Goal: Task Accomplishment & Management: Manage account settings

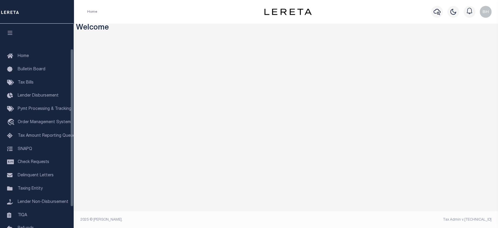
scroll to position [60, 0]
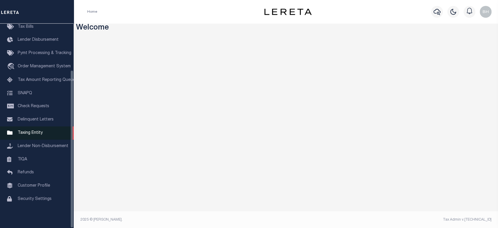
drag, startPoint x: 33, startPoint y: 132, endPoint x: 45, endPoint y: 131, distance: 11.8
click at [33, 132] on span "Taxing Entity" at bounding box center [30, 133] width 25 height 4
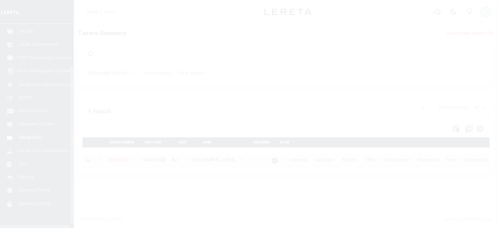
scroll to position [60, 0]
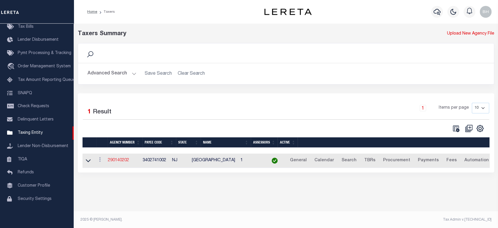
click at [126, 162] on link "290140202" at bounding box center [118, 160] width 21 height 4
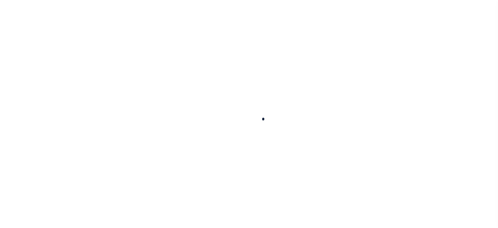
select select
checkbox input "false"
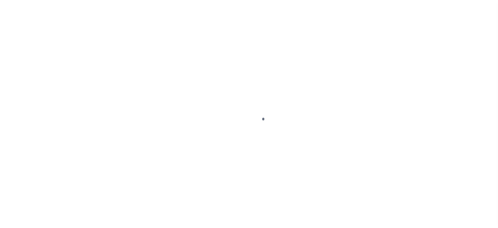
checkbox input "false"
type input "3402741002"
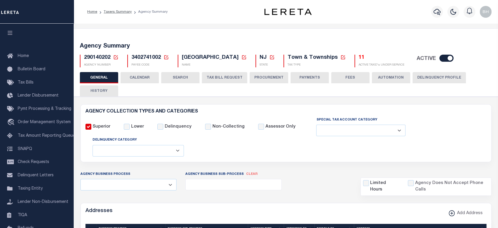
click at [228, 74] on button "TAX BILL REQUEST" at bounding box center [224, 77] width 45 height 11
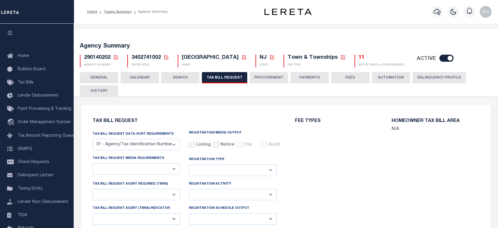
select select "27"
select select "22"
select select "true"
select select "13"
select select "1"
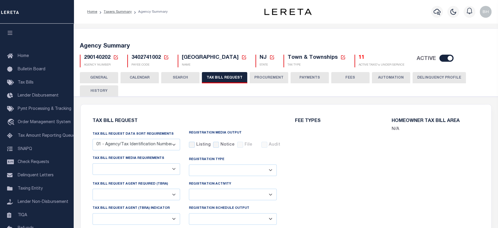
type input "00597"
select select
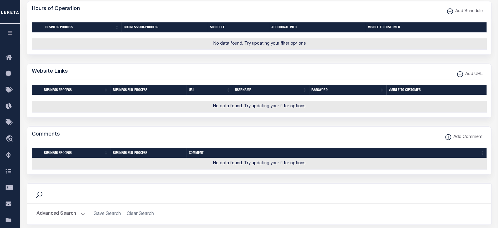
scroll to position [406, 0]
